Goal: Information Seeking & Learning: Learn about a topic

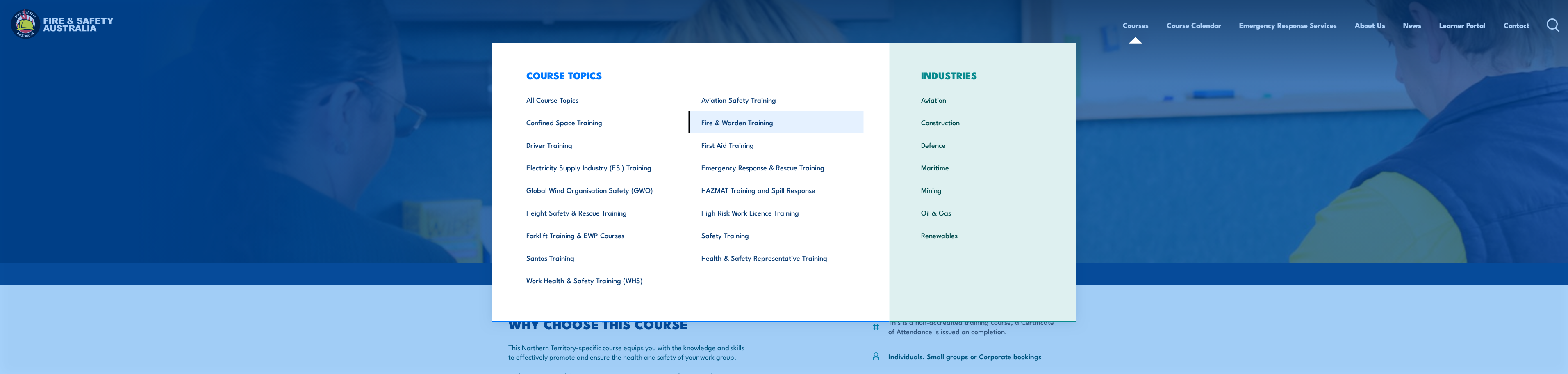
click at [737, 123] on link "Fire & Warden Training" at bounding box center [776, 122] width 175 height 23
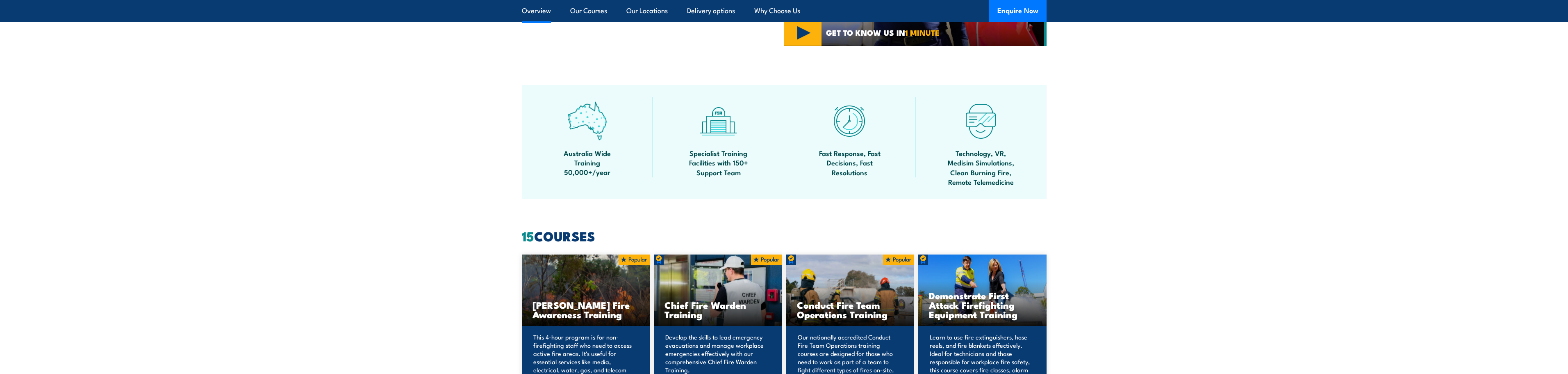
scroll to position [534, 0]
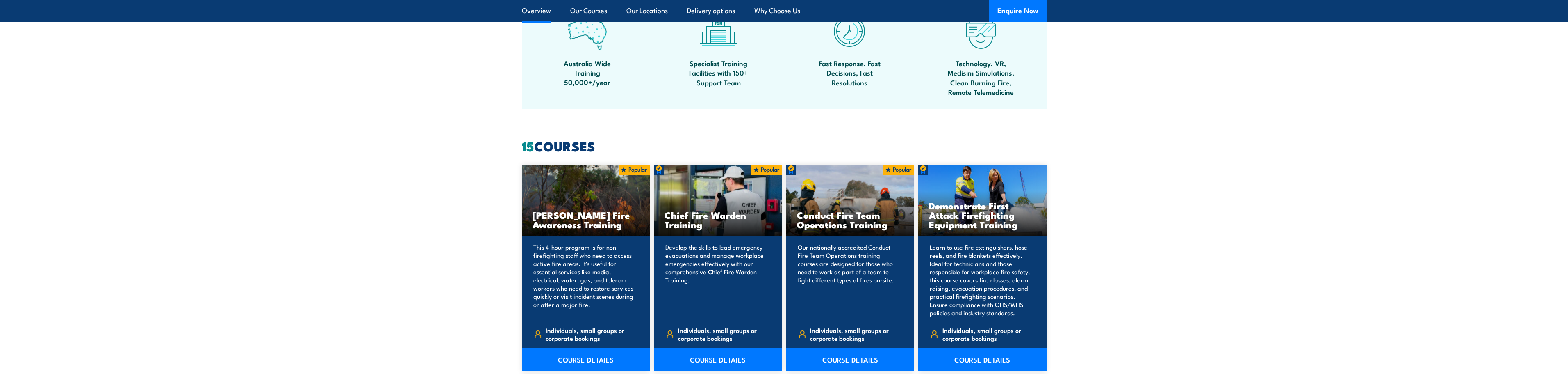
drag, startPoint x: 931, startPoint y: 205, endPoint x: 1023, endPoint y: 224, distance: 93.9
click at [1023, 224] on h3 "Demonstrate First Attack Firefighting Equipment Training" at bounding box center [982, 214] width 107 height 28
copy h3 "Demonstrate First Attack Firefighting Equipment Training"
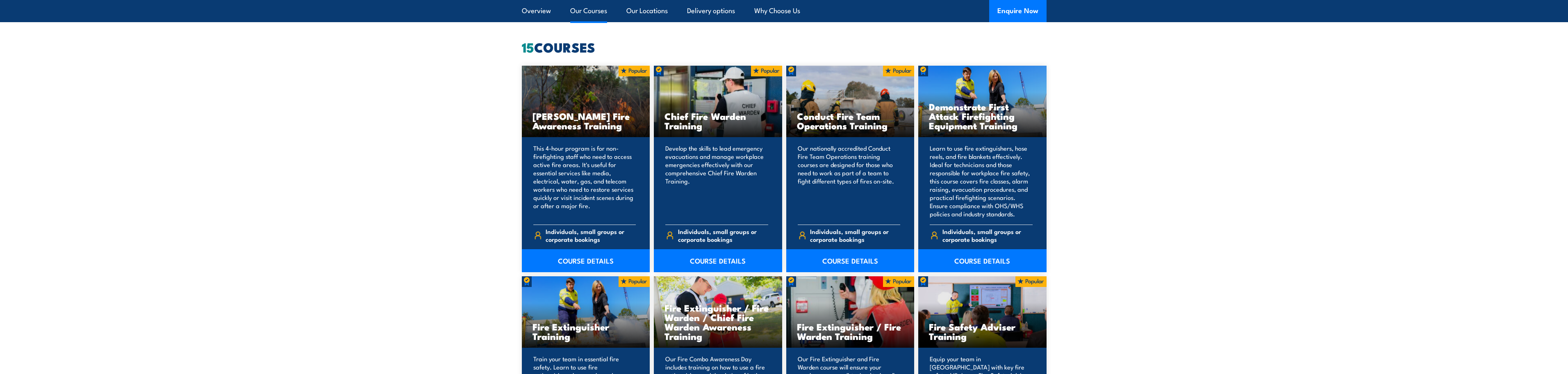
scroll to position [697, 0]
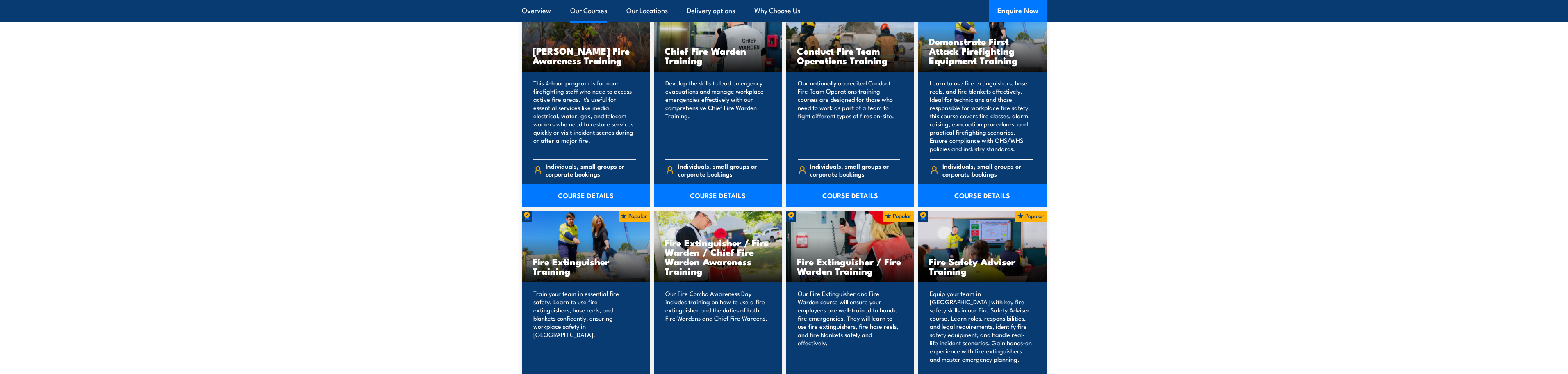
click at [982, 196] on link "COURSE DETAILS" at bounding box center [982, 196] width 128 height 23
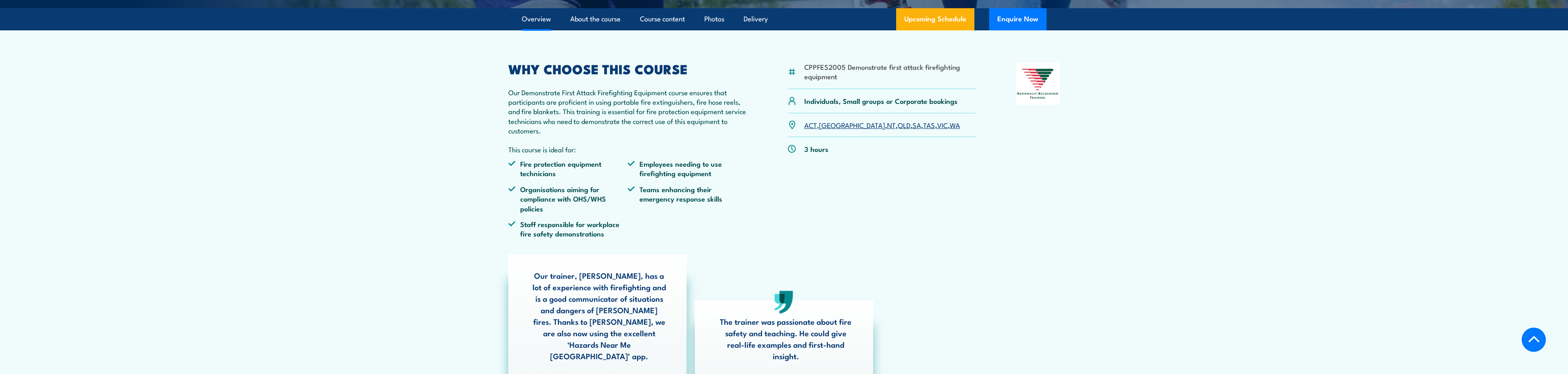
scroll to position [246, 0]
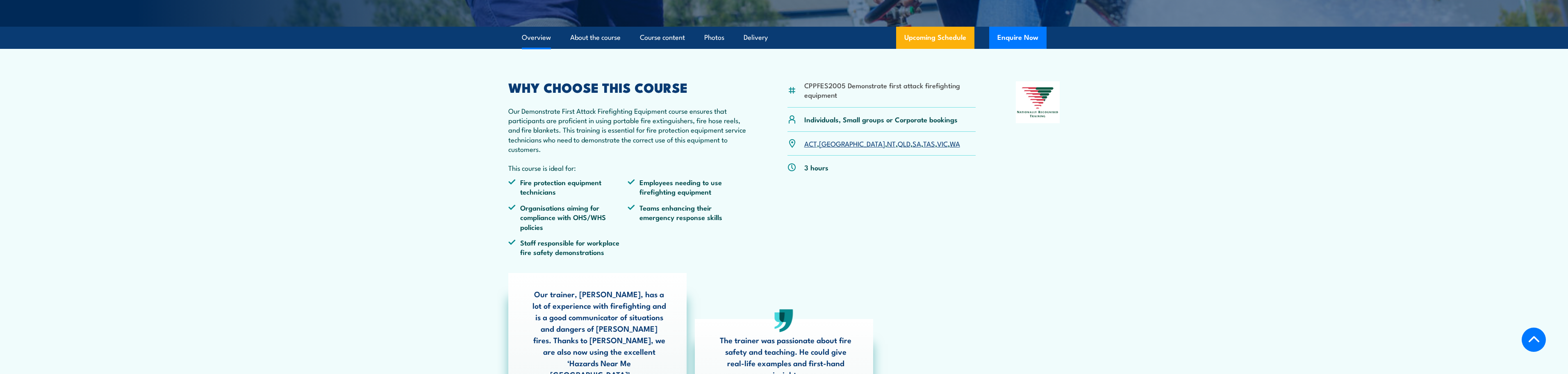
click at [887, 148] on link "NT" at bounding box center [891, 143] width 9 height 10
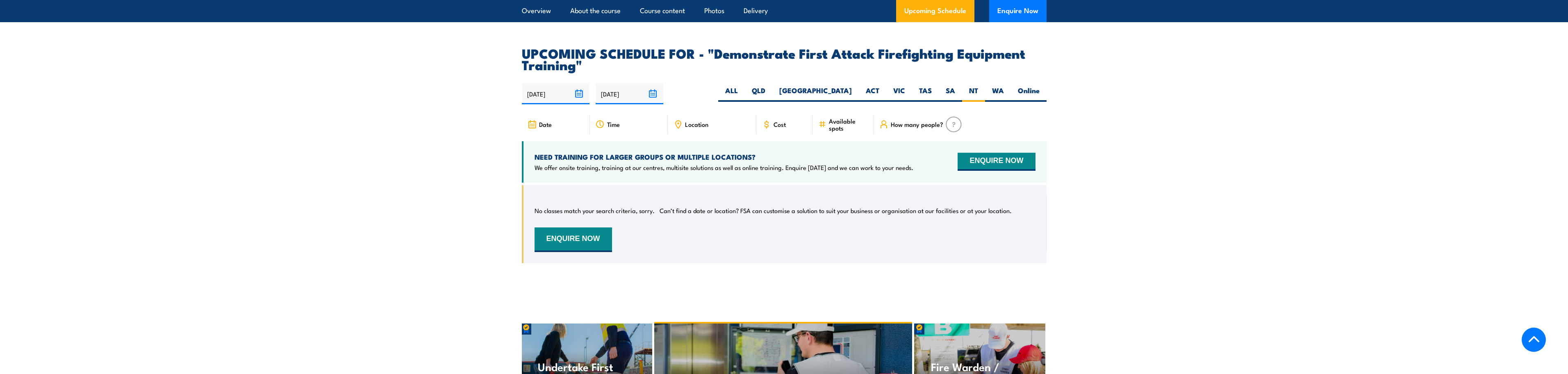
scroll to position [1336, 0]
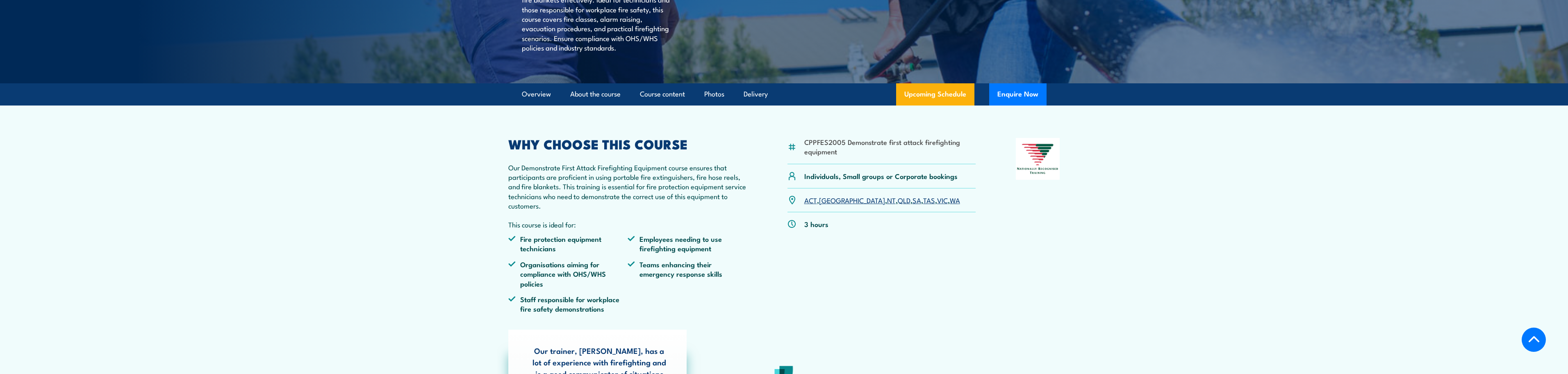
scroll to position [246, 0]
